Goal: Task Accomplishment & Management: Use online tool/utility

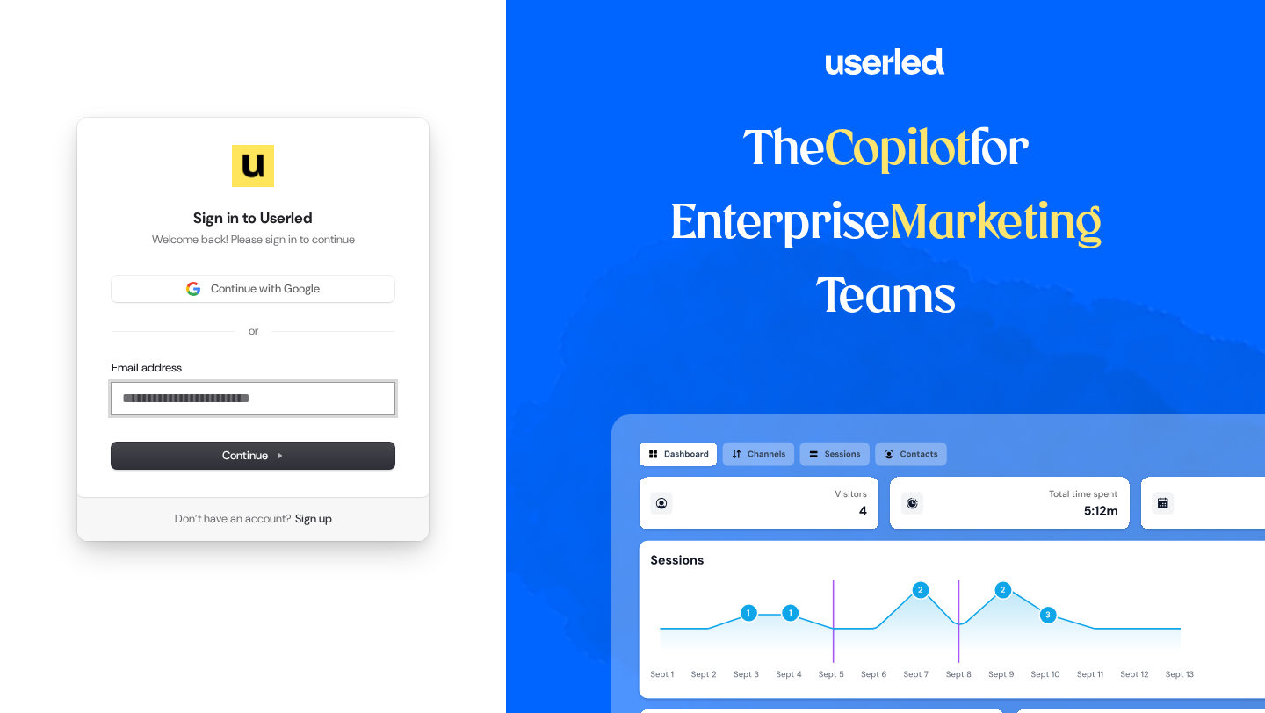
click at [270, 393] on input "Email address" at bounding box center [253, 399] width 283 height 32
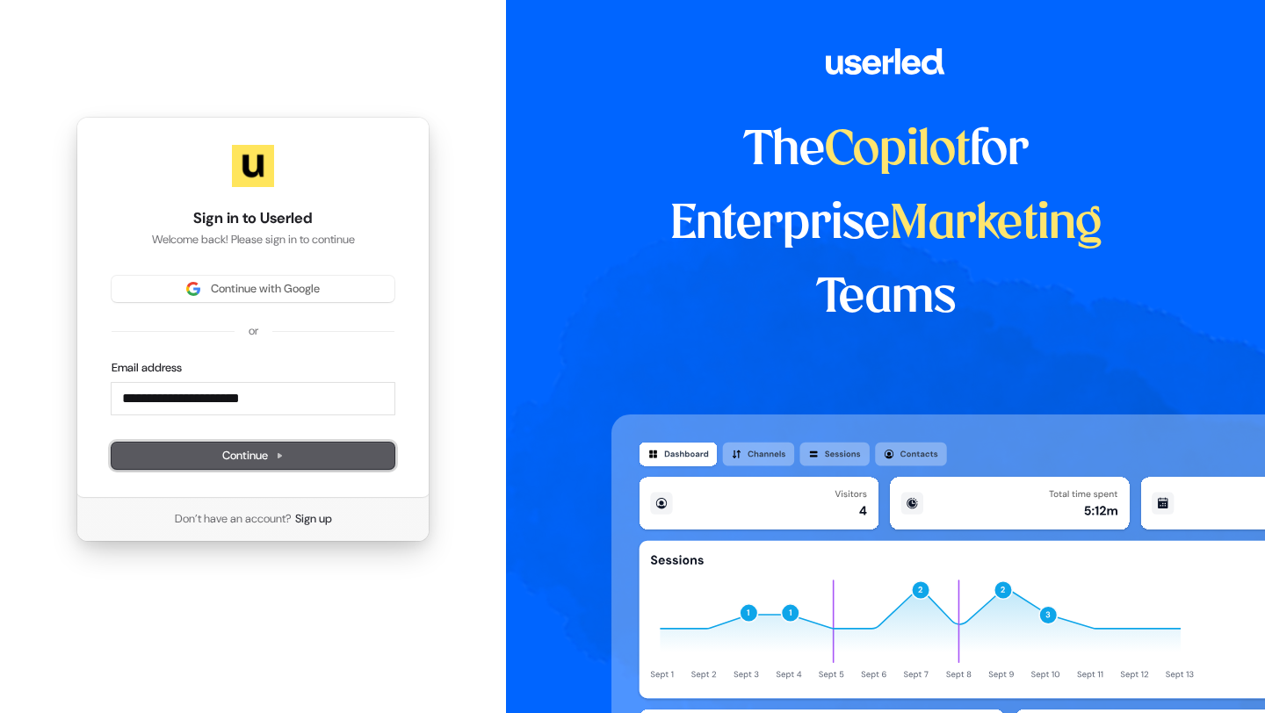
click at [256, 463] on span "Continue" at bounding box center [252, 456] width 61 height 16
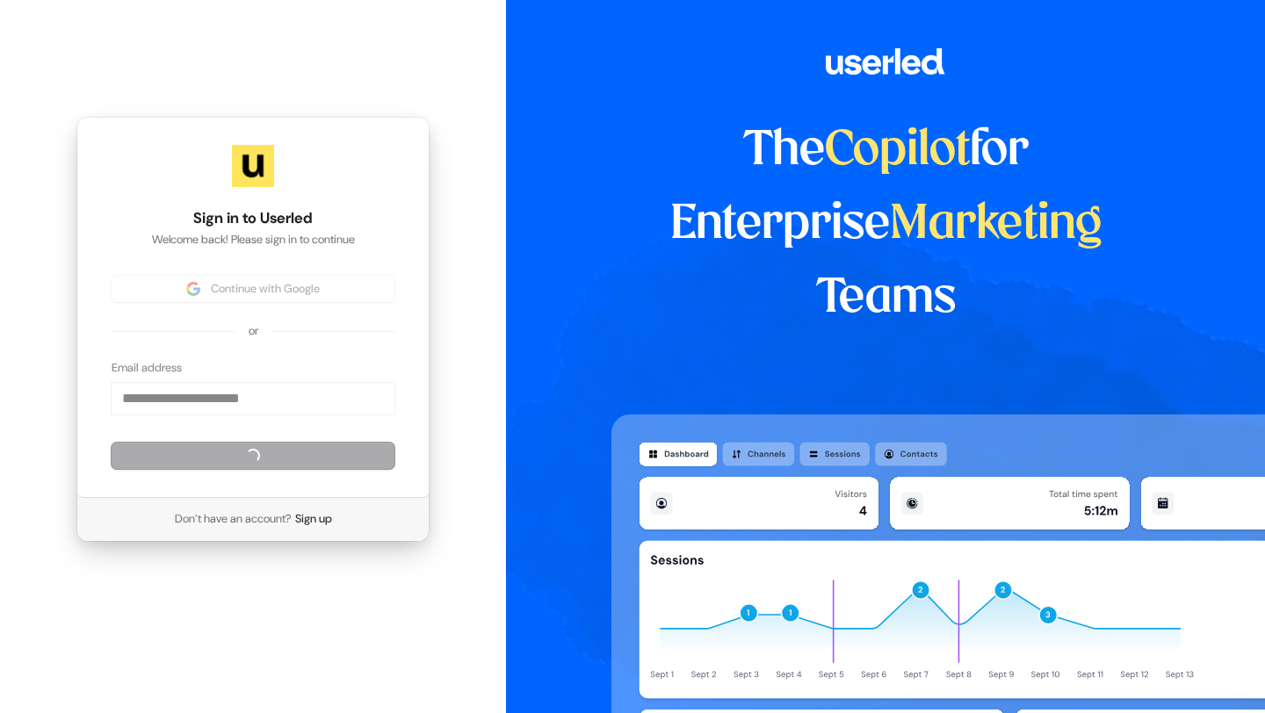
type input "**********"
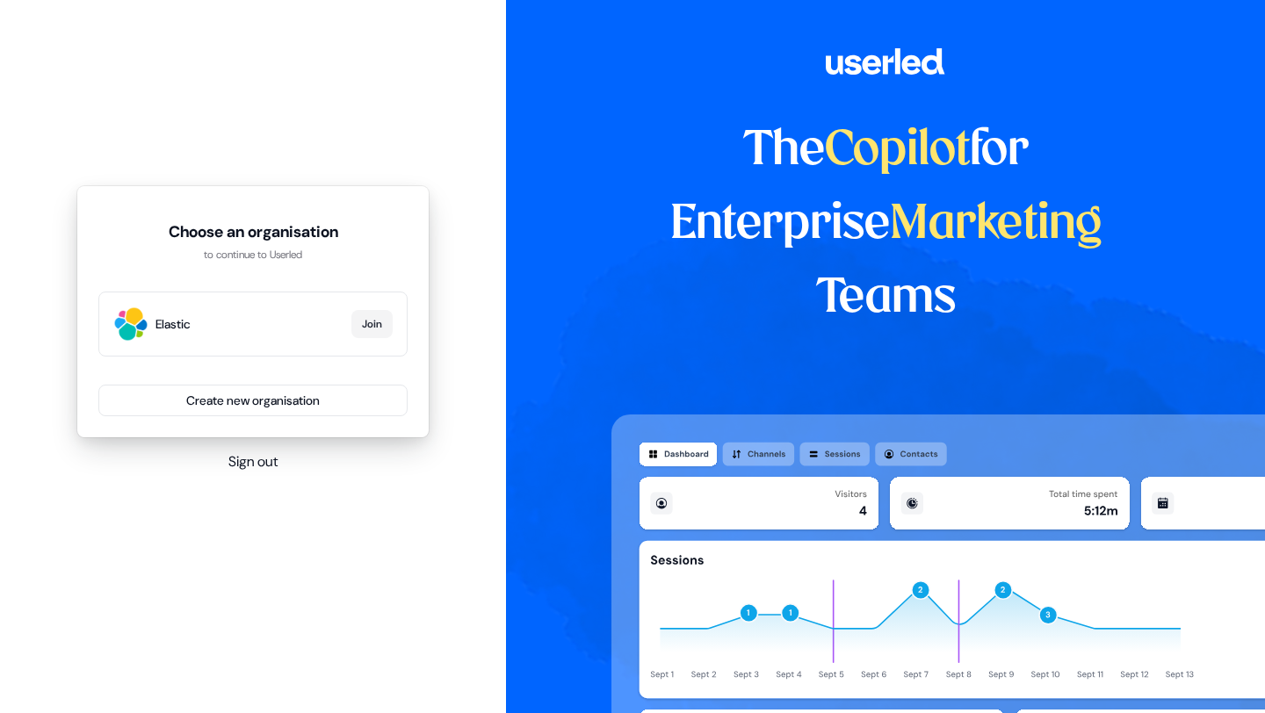
click at [270, 334] on div "Elastic Join" at bounding box center [252, 324] width 309 height 65
click at [362, 327] on button "Join" at bounding box center [371, 324] width 41 height 28
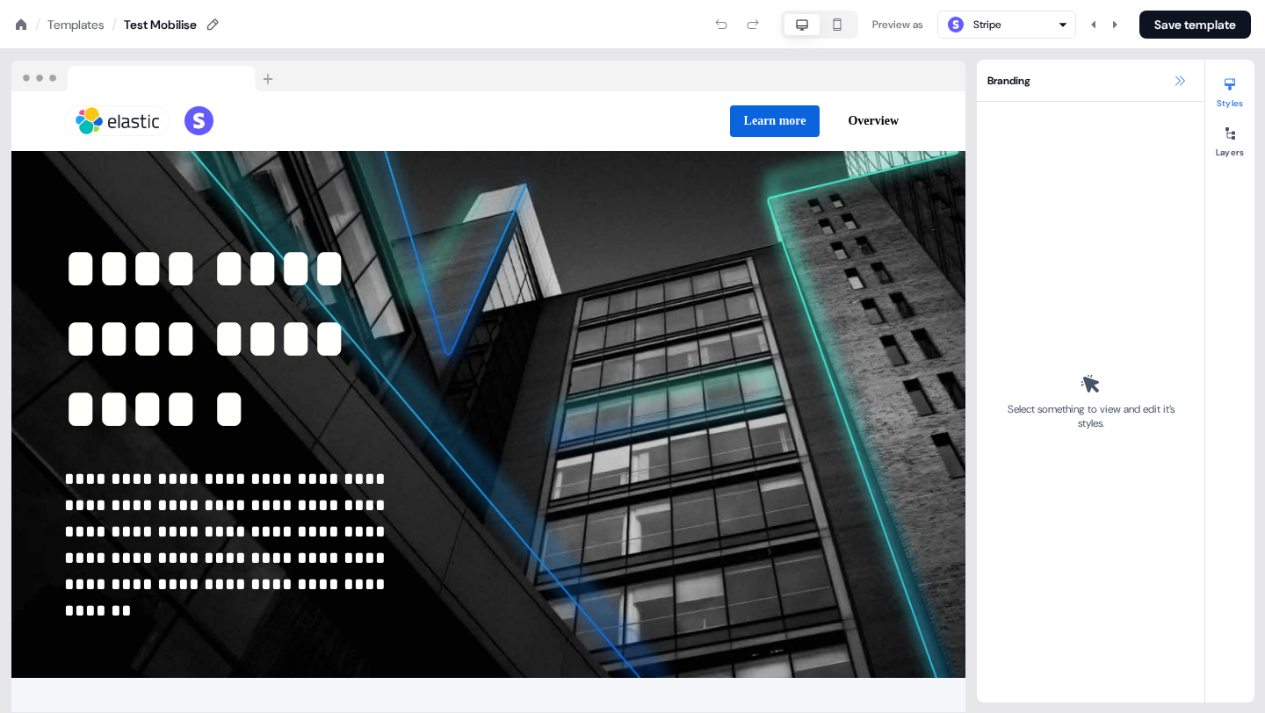
click at [1176, 77] on icon at bounding box center [1179, 81] width 14 height 14
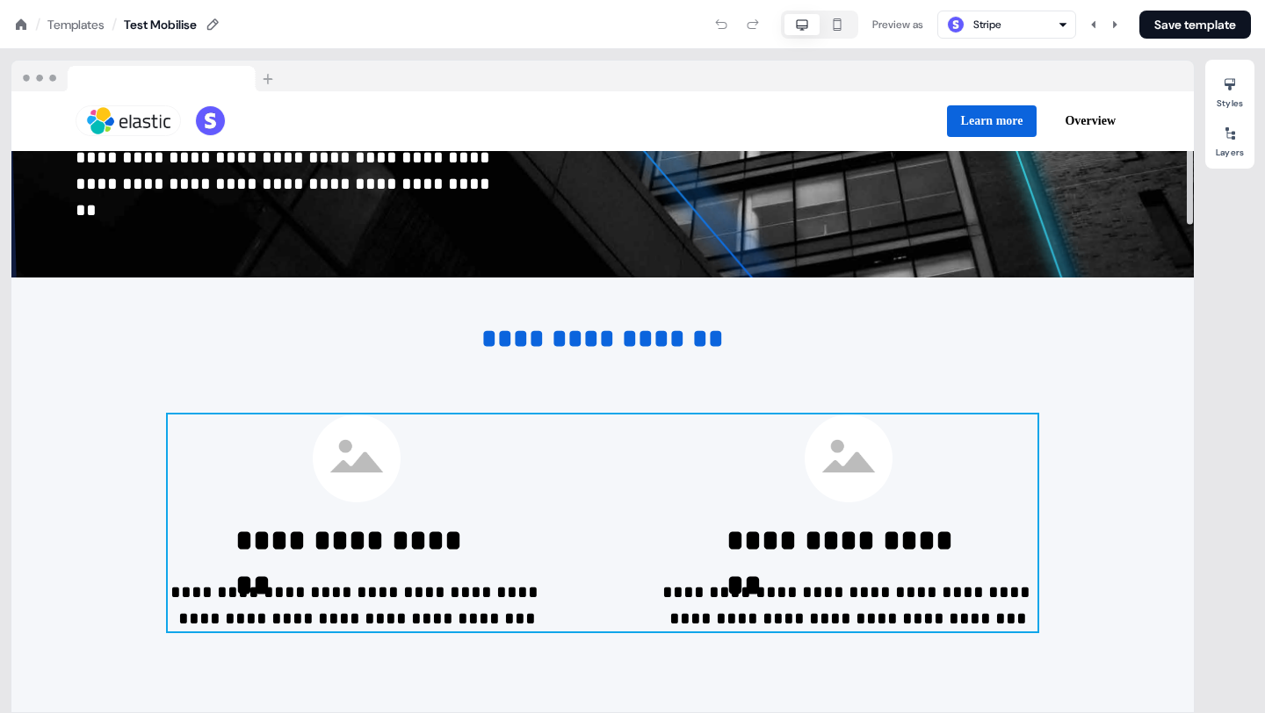
scroll to position [596, 0]
